Goal: Information Seeking & Learning: Find specific fact

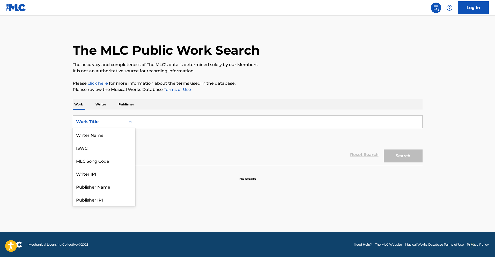
click at [110, 120] on div "Work Title" at bounding box center [99, 121] width 47 height 6
click at [126, 133] on div "MLC Song Code" at bounding box center [104, 134] width 62 height 13
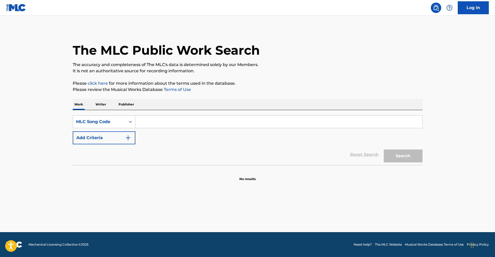
click at [156, 123] on input "Search Form" at bounding box center [278, 121] width 287 height 12
type input "b"
click at [384, 149] on button "Search" at bounding box center [403, 155] width 39 height 13
paste input "CVAIZM"
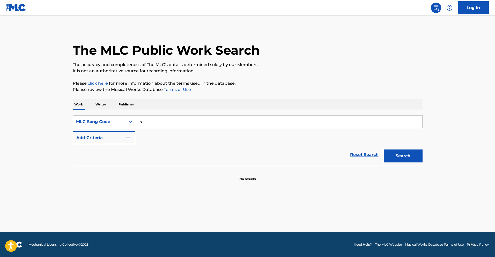
type input "< CVAIZM"
type input "V"
paste input "CVAIZM"
type input "CVAIZM"
click at [411, 157] on button "Search" at bounding box center [403, 155] width 39 height 13
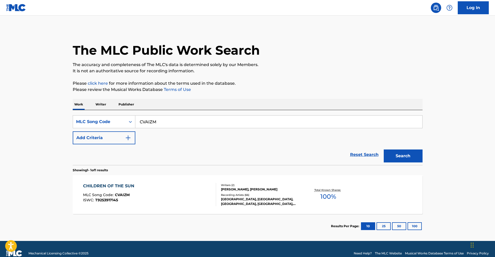
click at [195, 205] on div "CHILDREN OF THE SUN MLC Song Code : CVAIZM ISWC : T9253917145" at bounding box center [149, 194] width 133 height 23
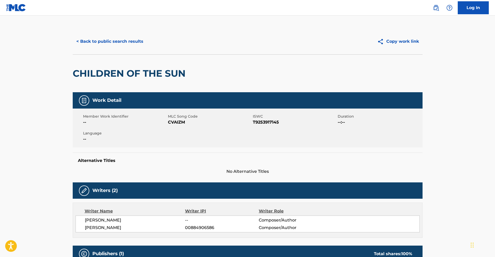
click at [88, 39] on button "< Back to public search results" at bounding box center [110, 41] width 74 height 13
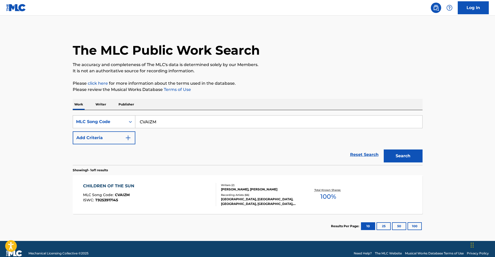
drag, startPoint x: 164, startPoint y: 121, endPoint x: 124, endPoint y: 118, distance: 40.2
click at [127, 119] on div "SearchWithCriteriab1c01203-6429-4878-babd-93fc25905c1d MLC Song Code CVAIZM" at bounding box center [248, 121] width 350 height 13
paste input "FV9MFV"
type input "FV9MFV"
drag, startPoint x: 422, startPoint y: 153, endPoint x: 418, endPoint y: 153, distance: 3.1
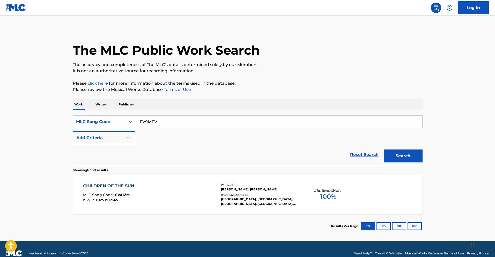
click at [421, 153] on button "Search" at bounding box center [403, 155] width 39 height 13
click at [206, 198] on div "FASTFORWARD SELECTA MLC Song Code : FV9MFV ISWC :" at bounding box center [149, 194] width 133 height 23
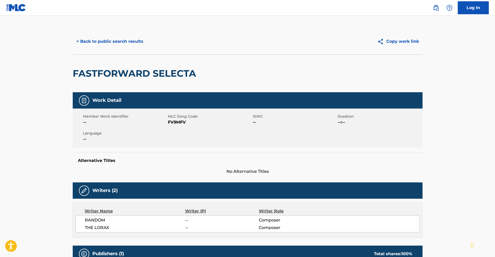
click at [96, 41] on button "< Back to public search results" at bounding box center [110, 41] width 74 height 13
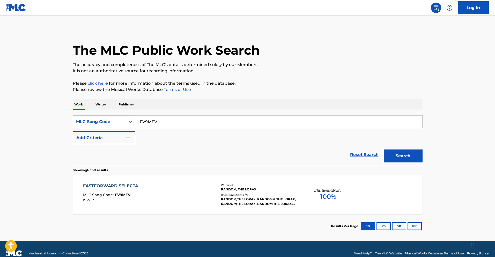
drag, startPoint x: 152, startPoint y: 122, endPoint x: 130, endPoint y: 118, distance: 22.0
click at [132, 118] on div "SearchWithCriteriab1c01203-6429-4878-babd-93fc25905c1d MLC Song Code FV9MFV" at bounding box center [248, 121] width 350 height 13
paste input "S3390X"
type input "S3390X"
click at [410, 160] on button "Search" at bounding box center [403, 155] width 39 height 13
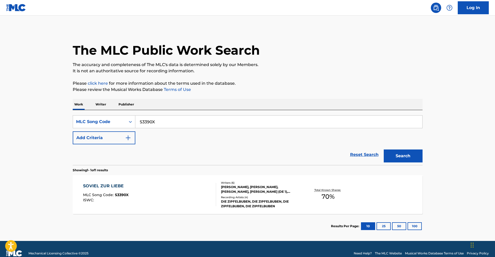
click at [184, 196] on div "SOVIEL ZUR LIEBE MLC Song Code : S3390X ISWC :" at bounding box center [149, 194] width 133 height 23
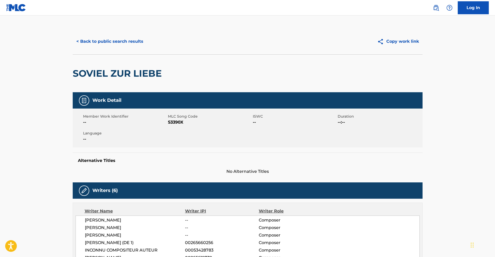
click at [84, 37] on button "< Back to public search results" at bounding box center [110, 41] width 74 height 13
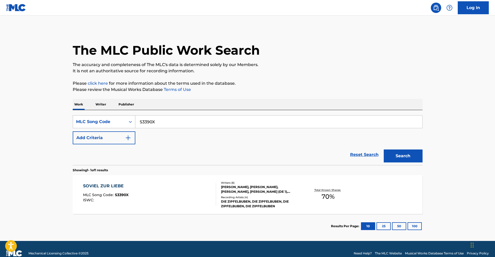
click at [104, 117] on div "MLC Song Code" at bounding box center [99, 122] width 53 height 10
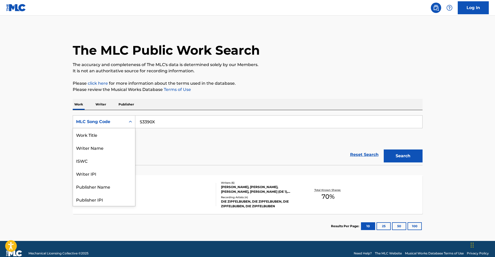
scroll to position [26, 0]
click at [109, 138] on div "ISWC" at bounding box center [104, 134] width 62 height 13
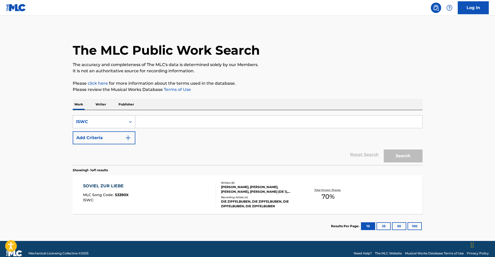
drag, startPoint x: 110, startPoint y: 120, endPoint x: 112, endPoint y: 124, distance: 4.3
click at [110, 120] on div "ISWC" at bounding box center [99, 121] width 47 height 6
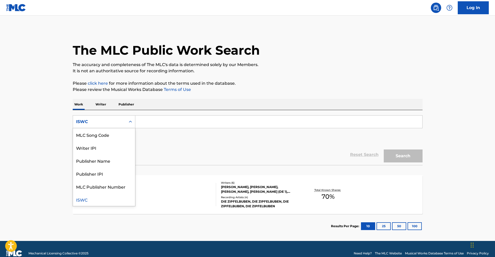
scroll to position [0, 0]
drag, startPoint x: 109, startPoint y: 136, endPoint x: 117, endPoint y: 135, distance: 8.2
click at [109, 136] on div "Work Title" at bounding box center [104, 134] width 62 height 13
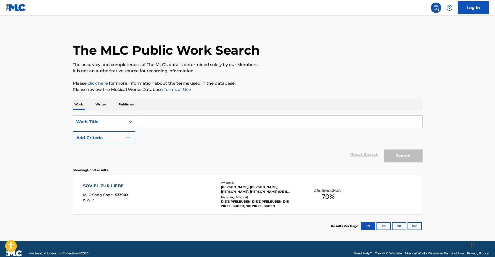
click at [143, 125] on input "Search Form" at bounding box center [278, 121] width 287 height 12
type input "YMA"
click at [384, 149] on button "Search" at bounding box center [403, 155] width 39 height 13
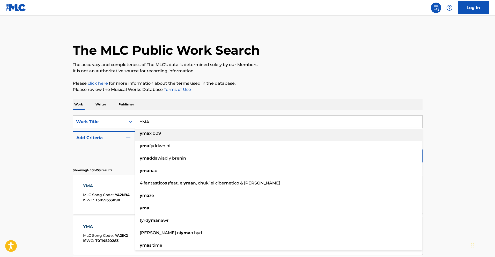
click at [330, 112] on div "SearchWithCriteria945805a6-ed0c-4204-9bd4-6ab76d757b89 Work Title [PERSON_NAME]…" at bounding box center [248, 137] width 350 height 55
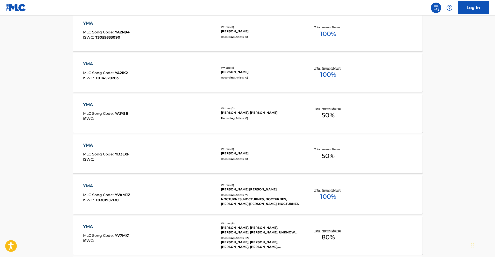
scroll to position [73, 0]
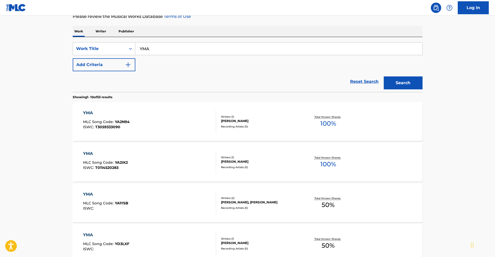
click at [99, 63] on button "Add Criteria" at bounding box center [104, 64] width 63 height 13
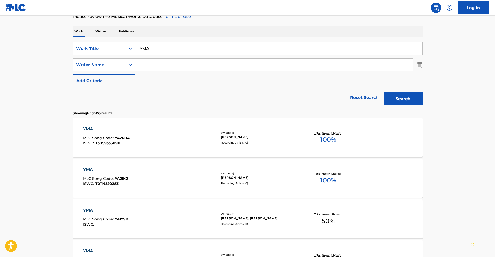
click at [149, 65] on input "Search Form" at bounding box center [273, 64] width 277 height 12
type input "[PERSON_NAME]"
click at [384, 92] on button "Search" at bounding box center [403, 98] width 39 height 13
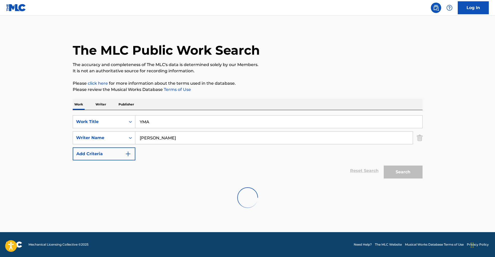
scroll to position [0, 0]
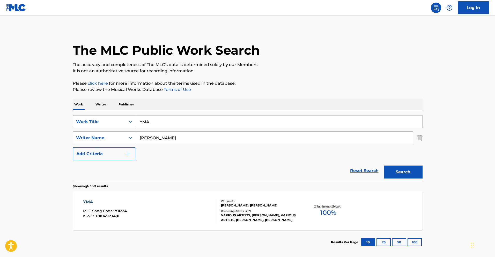
click at [191, 216] on div "YMA MLC Song Code : Y1122A ISWC : T8014973491" at bounding box center [149, 210] width 133 height 23
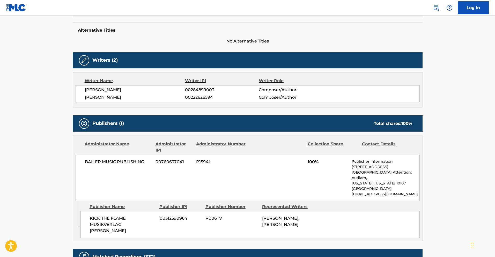
scroll to position [37, 0]
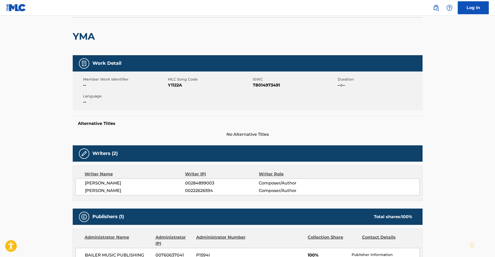
click at [176, 85] on span "Y1122A" at bounding box center [210, 85] width 84 height 6
click at [177, 85] on span "Y1122A" at bounding box center [210, 85] width 84 height 6
click at [178, 85] on span "Y1122A" at bounding box center [210, 85] width 84 height 6
click at [269, 83] on span "T8014973491" at bounding box center [295, 85] width 84 height 6
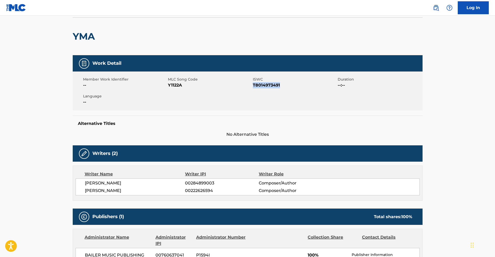
click at [269, 83] on span "T8014973491" at bounding box center [295, 85] width 84 height 6
copy span "T8014973491"
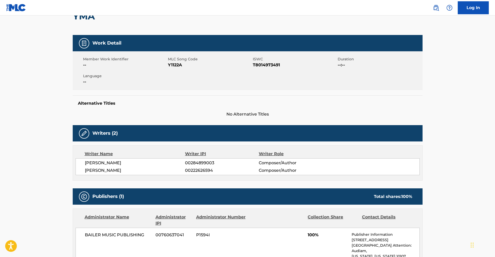
click at [177, 65] on span "Y1122A" at bounding box center [210, 65] width 84 height 6
copy span "Y1122A"
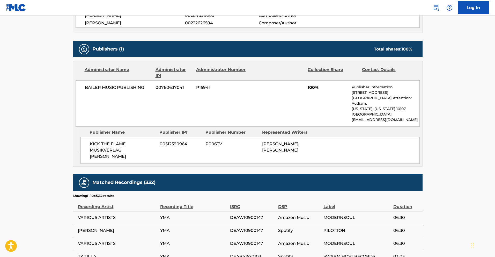
scroll to position [100, 0]
